Goal: Task Accomplishment & Management: Manage account settings

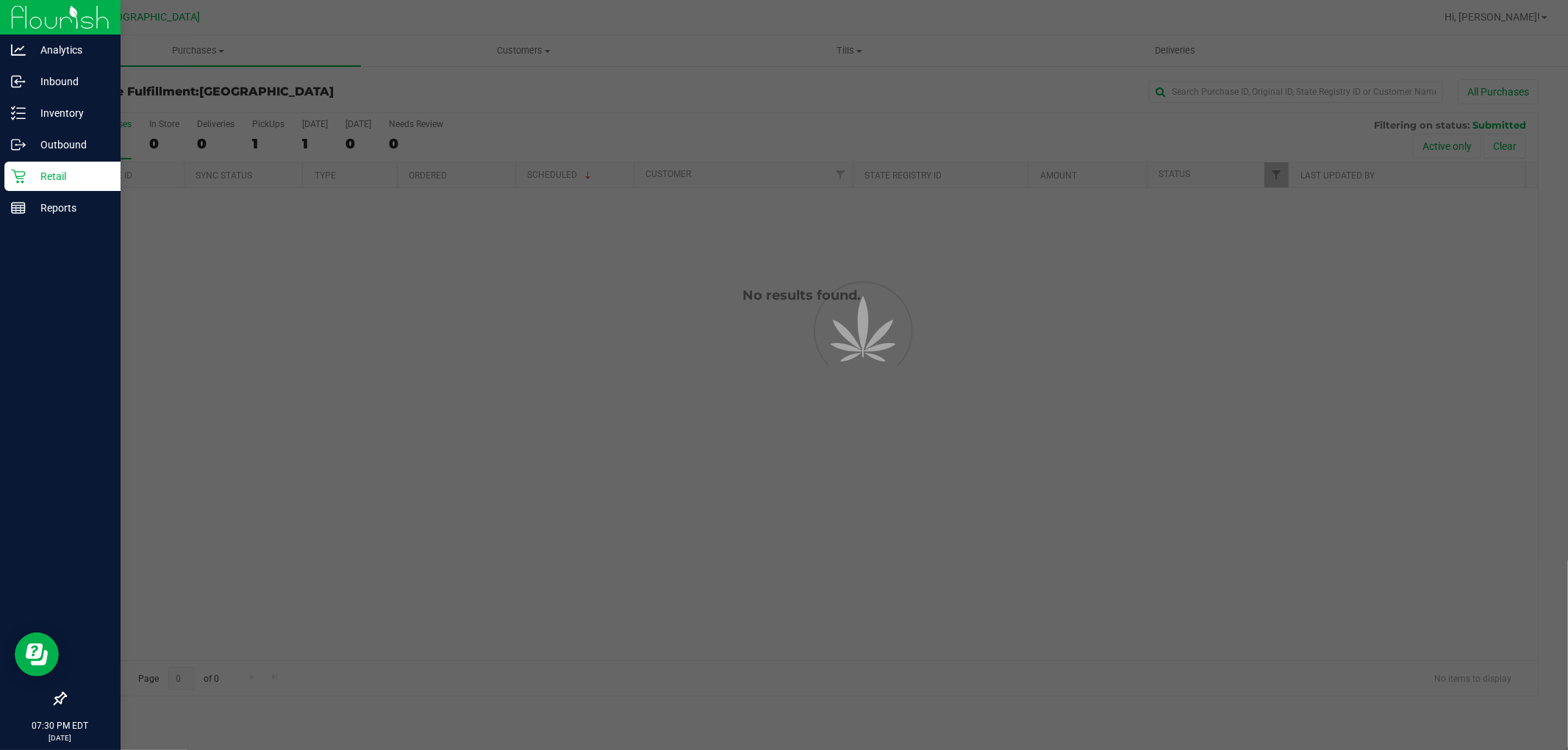
click at [31, 186] on div "Retail" at bounding box center [63, 176] width 116 height 29
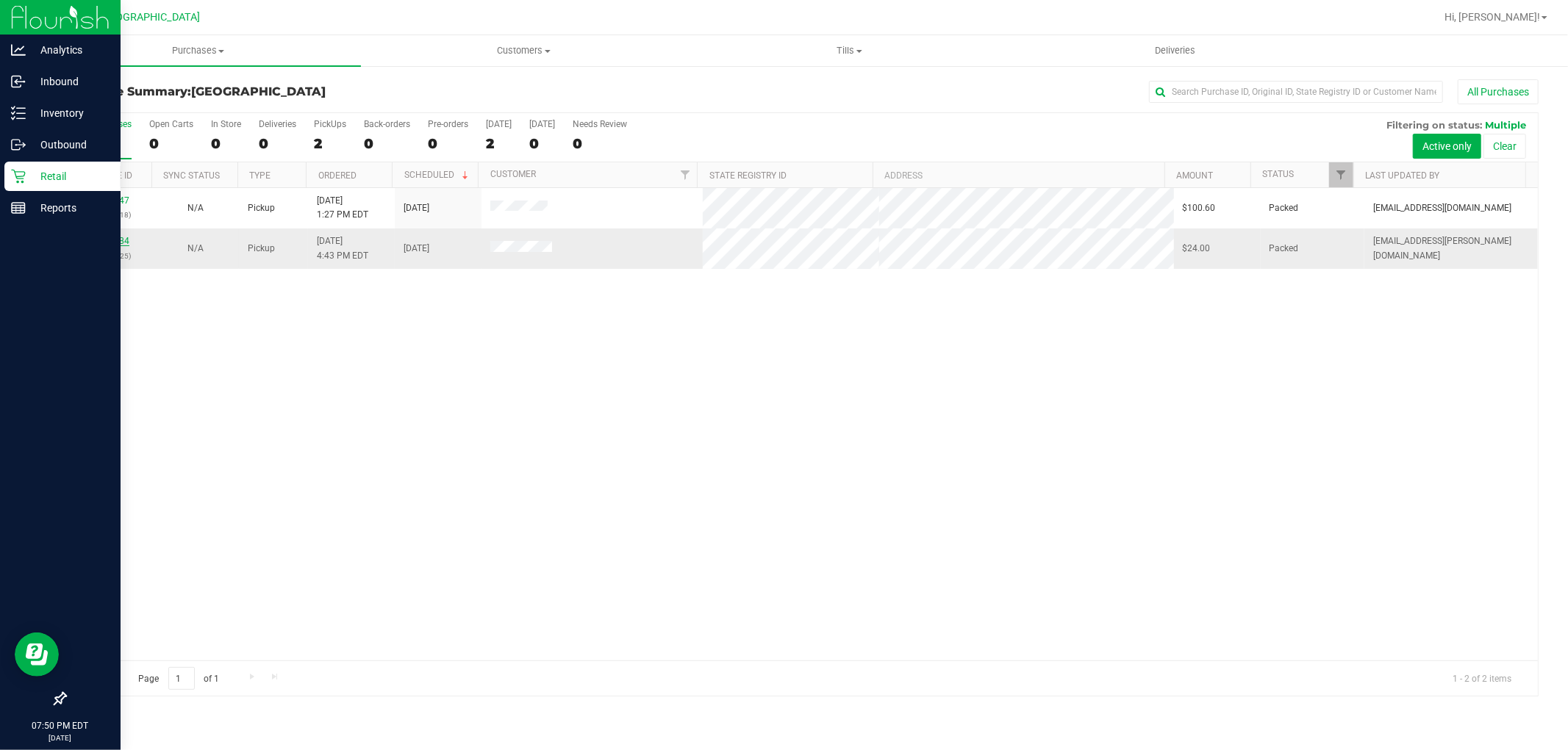
click at [120, 243] on link "11975484" at bounding box center [109, 241] width 41 height 11
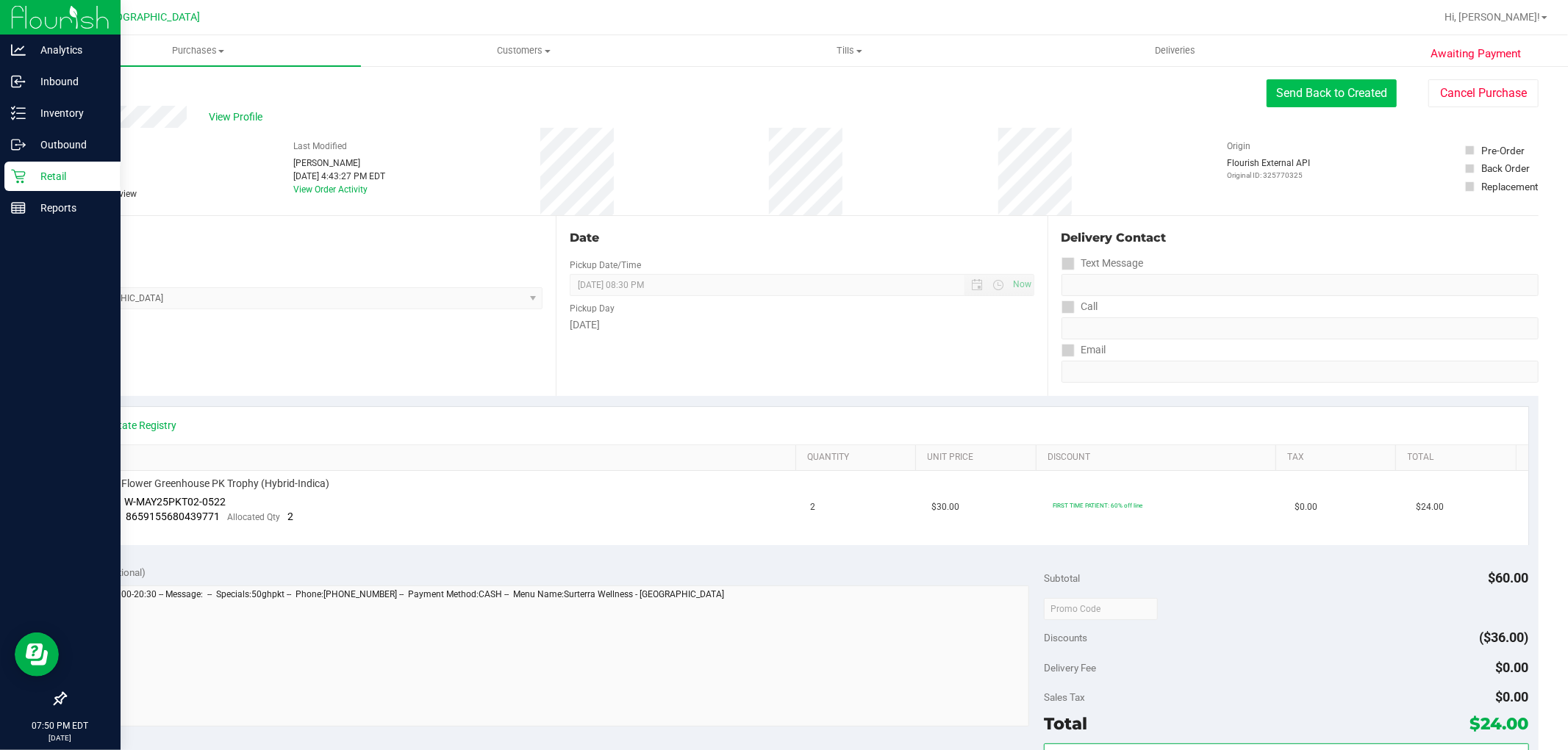
click at [1344, 82] on button "Send Back to Created" at bounding box center [1331, 93] width 130 height 28
click at [1465, 93] on button "Cancel Purchase" at bounding box center [1483, 93] width 110 height 28
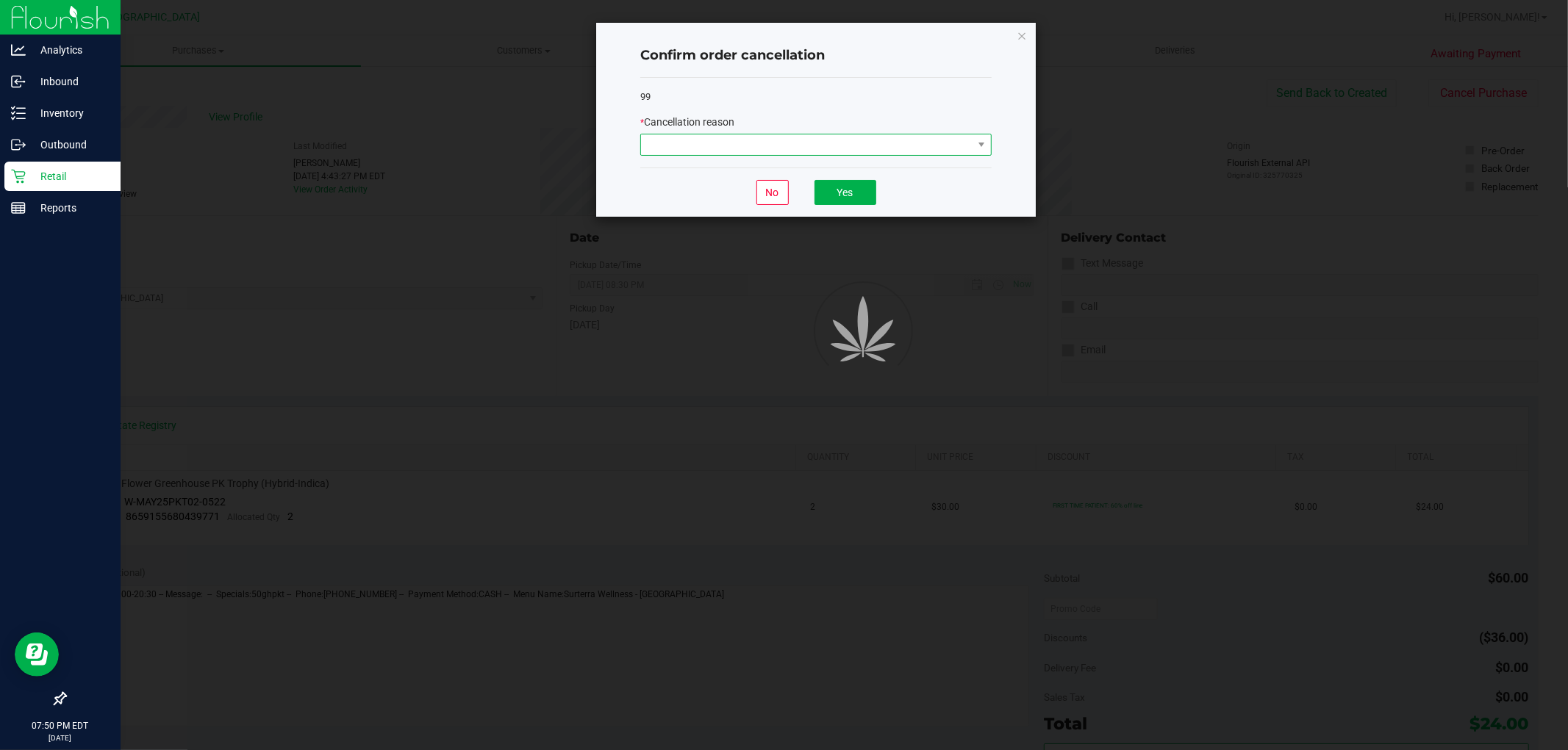
click at [840, 155] on span at bounding box center [807, 144] width 332 height 21
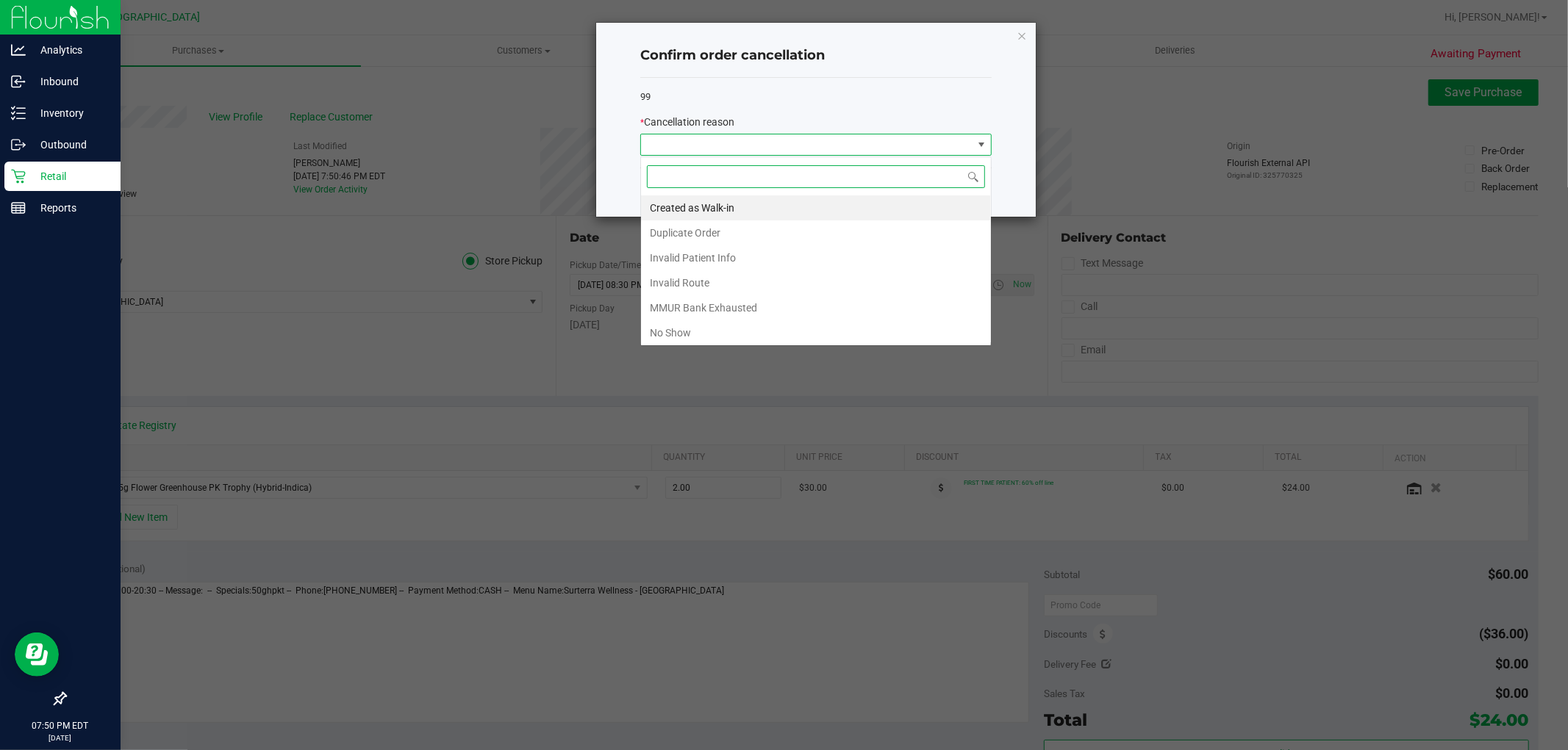
scroll to position [22, 351]
click at [665, 338] on li "No Show" at bounding box center [816, 333] width 350 height 25
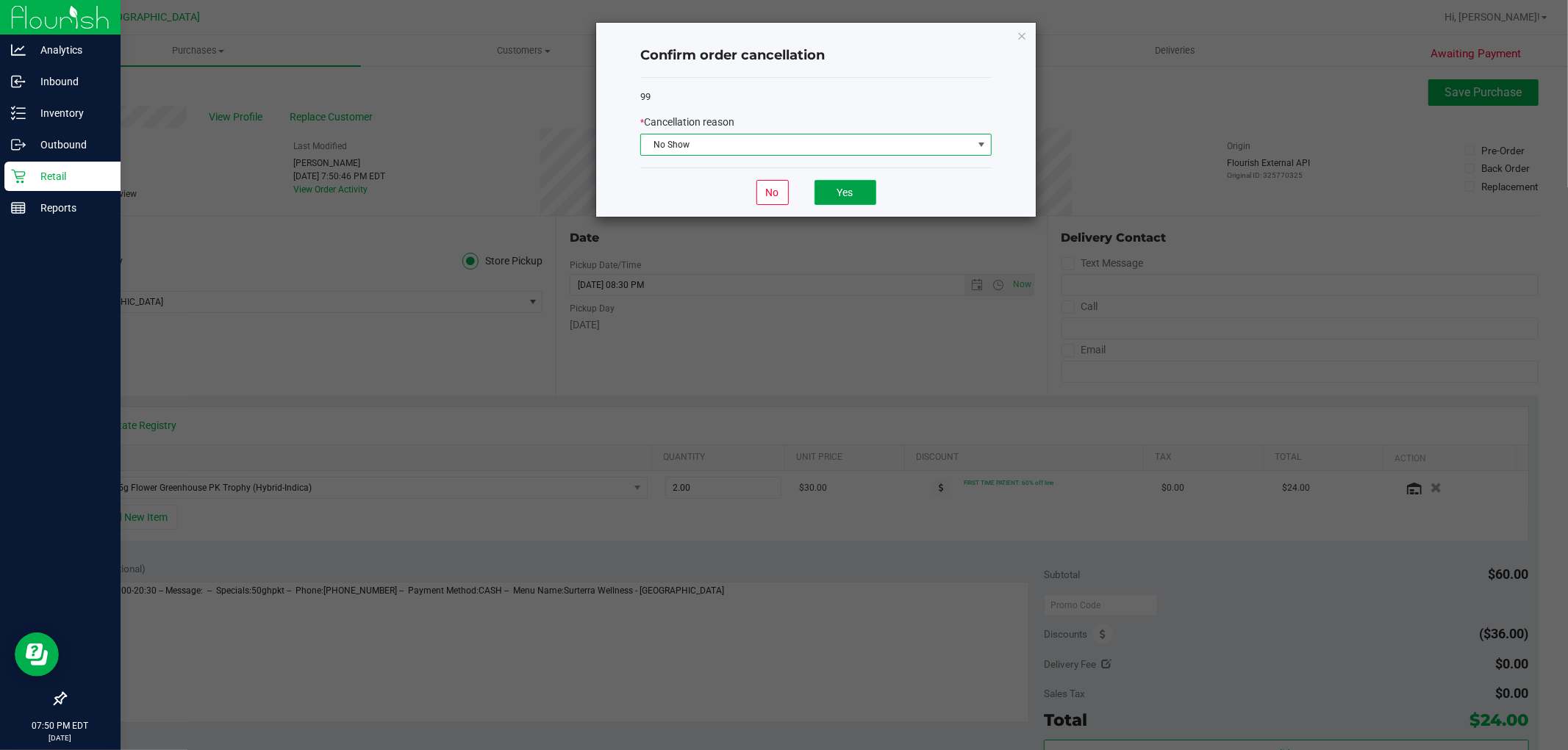
click at [869, 192] on button "Yes" at bounding box center [845, 192] width 62 height 25
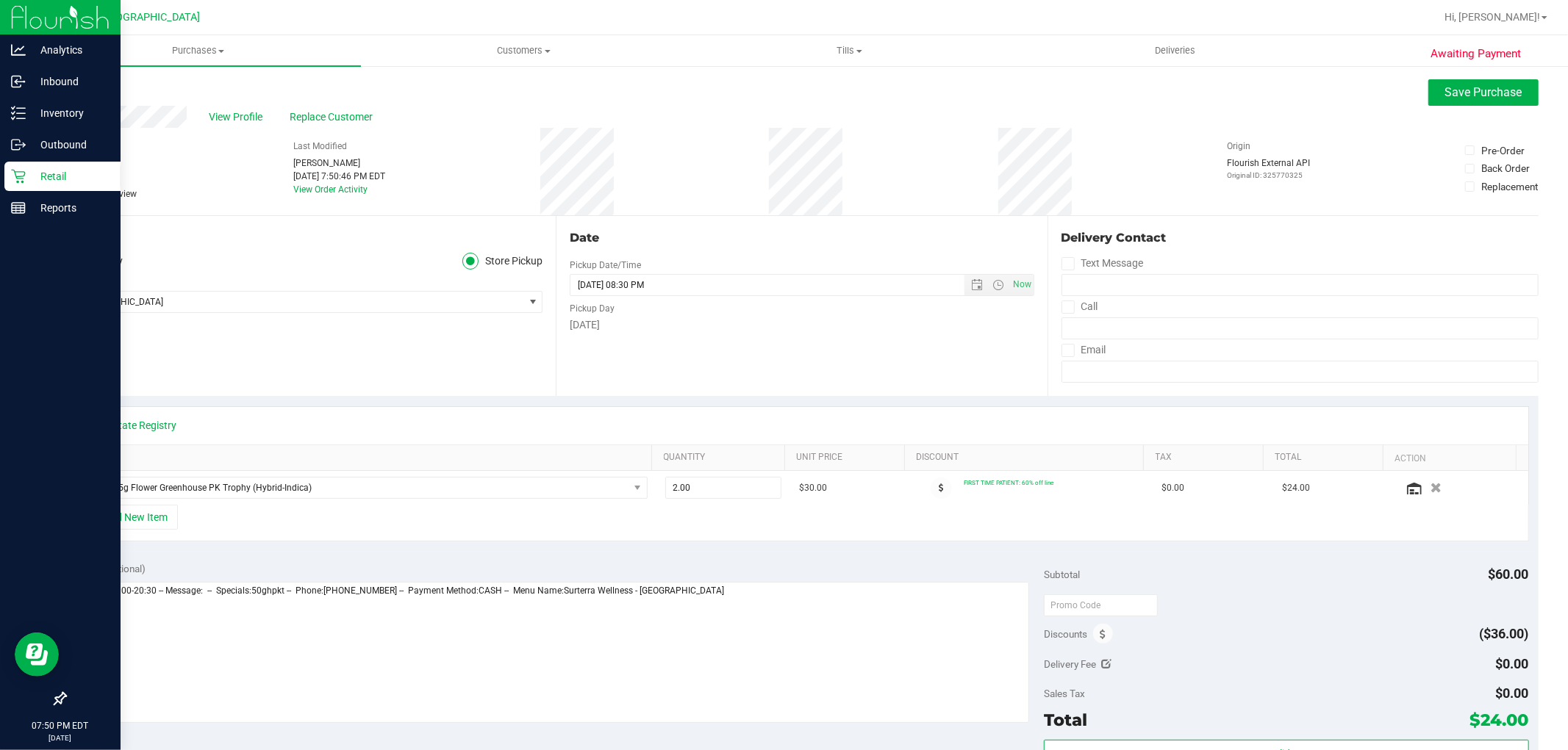
click at [19, 180] on icon at bounding box center [18, 176] width 14 height 14
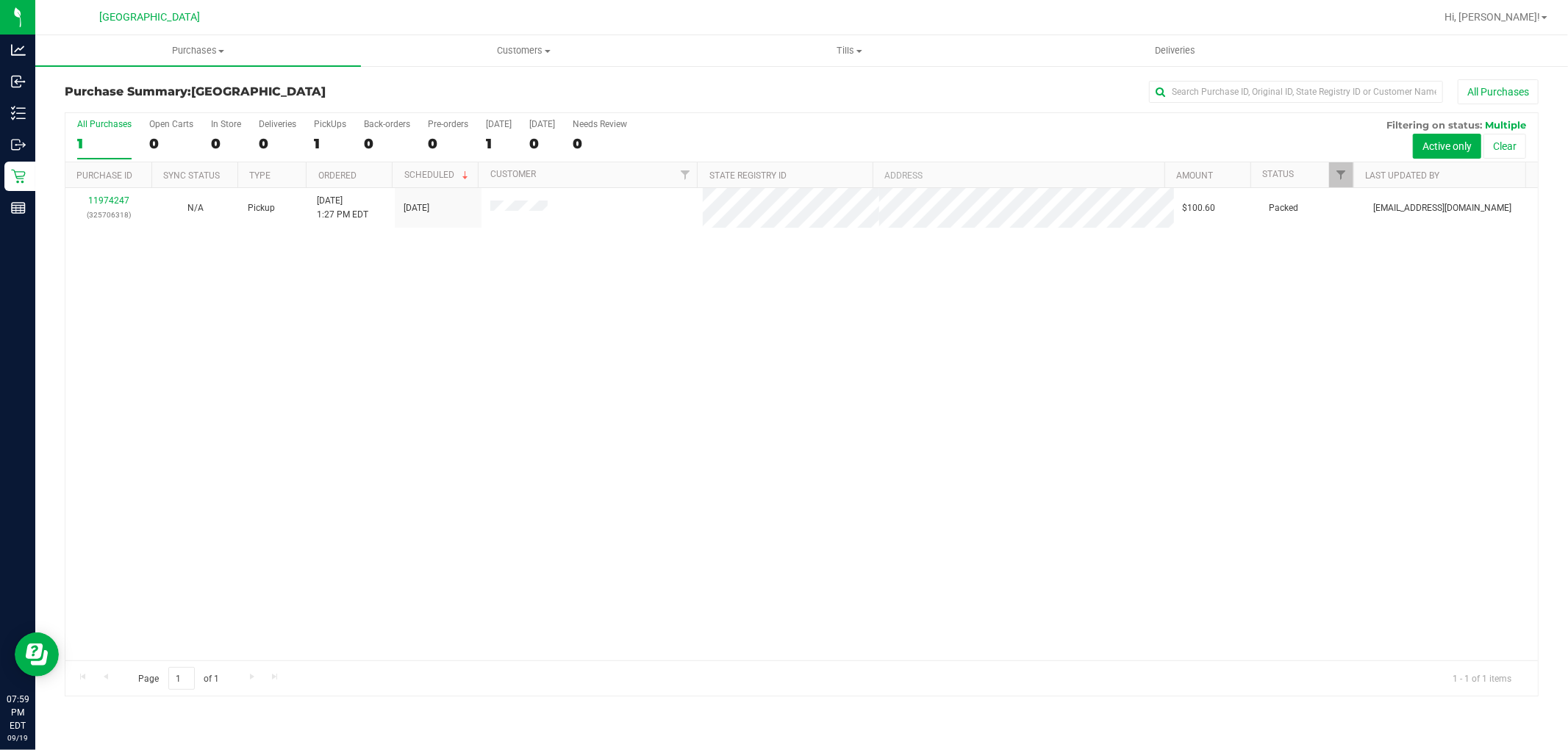
click at [611, 437] on div "11974247 (325706318) N/A Pickup [DATE] 1:27 PM EDT 9/19/2025 $100.60 Packed [EM…" at bounding box center [801, 424] width 1472 height 473
click at [1544, 16] on span at bounding box center [1545, 17] width 6 height 3
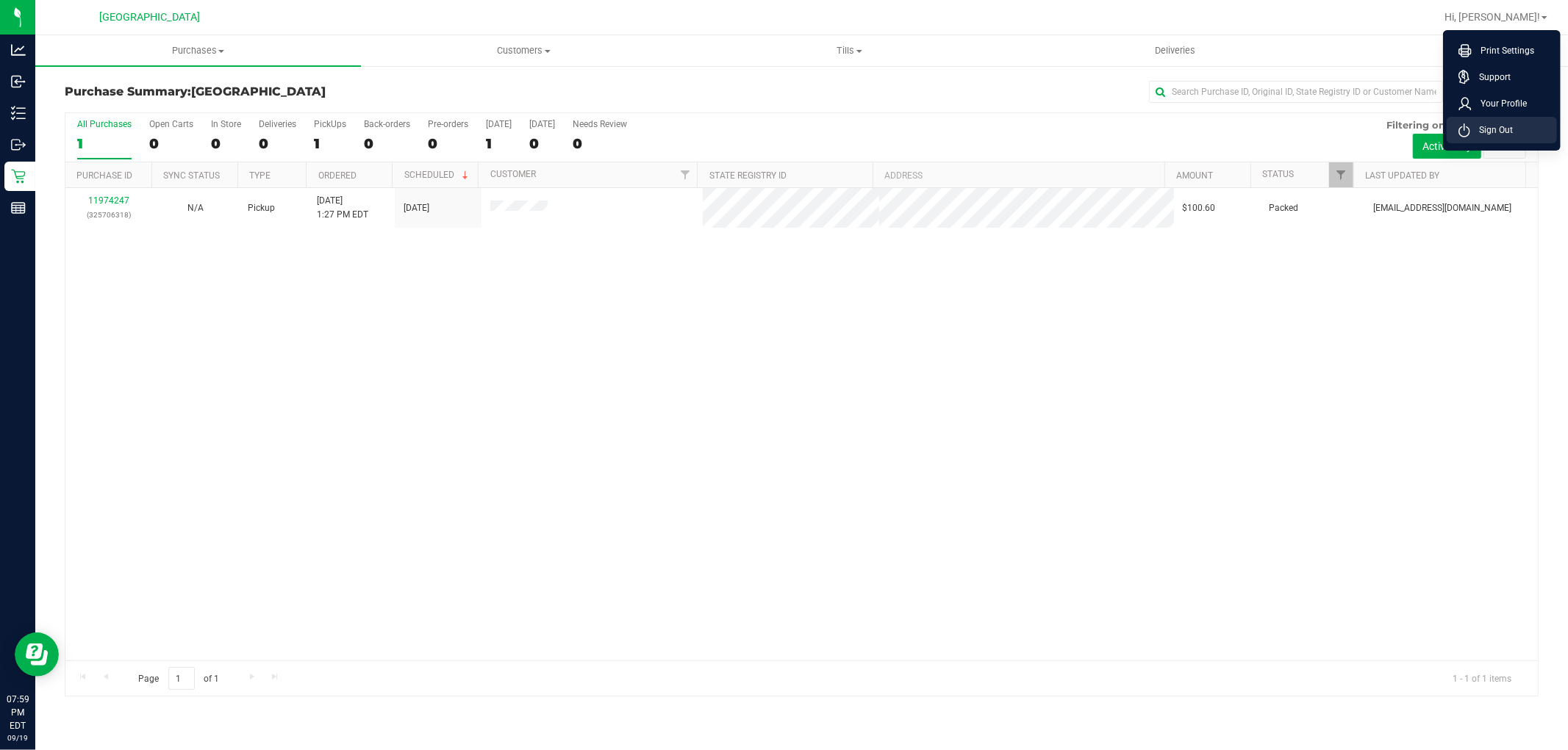
click at [1501, 126] on span "Sign Out" at bounding box center [1492, 130] width 43 height 14
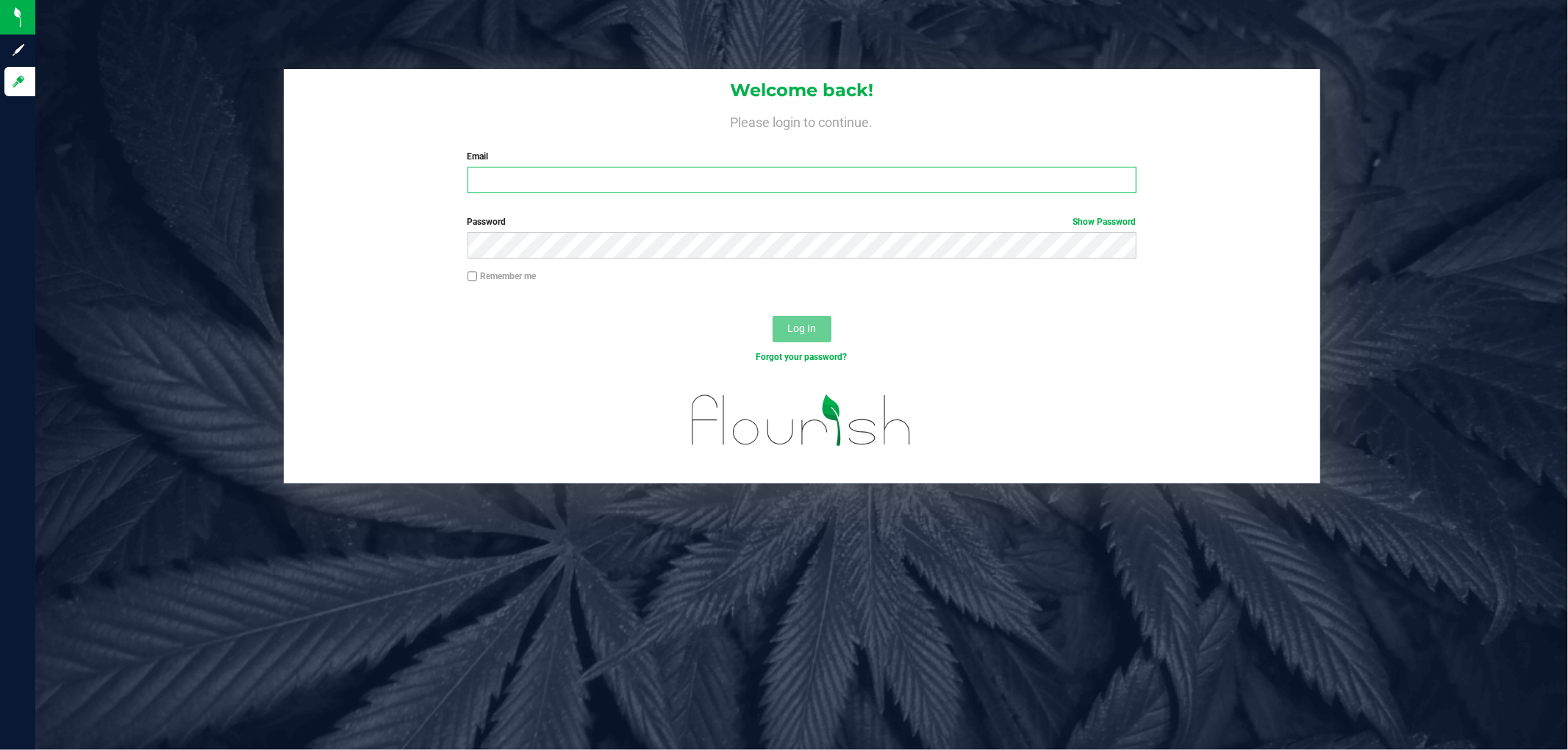
click at [962, 176] on input "Email" at bounding box center [802, 181] width 669 height 27
type input "[EMAIL_ADDRESS][DOMAIN_NAME]"
click at [902, 216] on label "Password Show Password" at bounding box center [802, 222] width 669 height 13
click at [773, 316] on button "Log In" at bounding box center [802, 329] width 59 height 27
